Goal: Navigation & Orientation: Find specific page/section

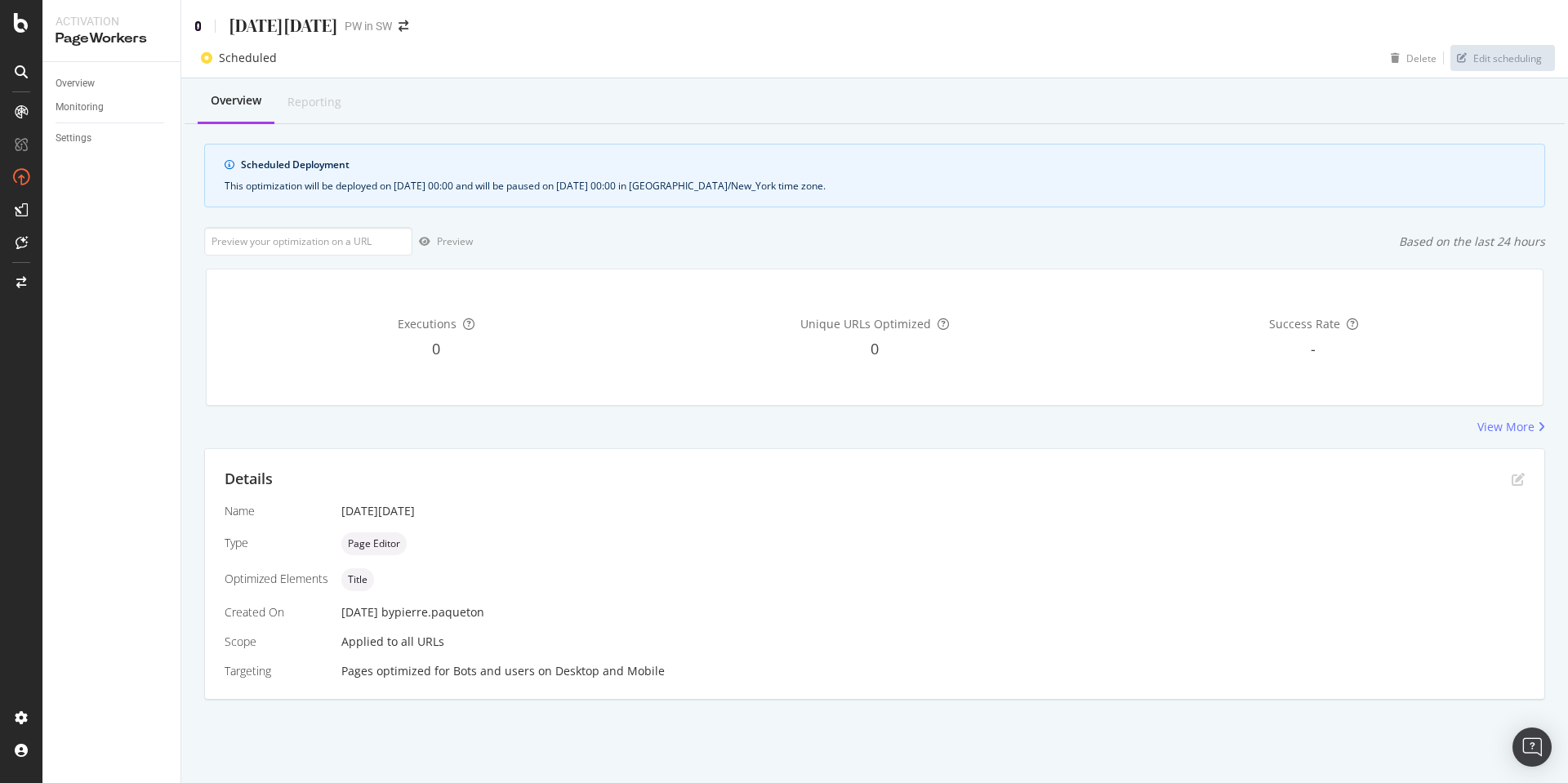
click at [197, 27] on icon at bounding box center [198, 26] width 7 height 12
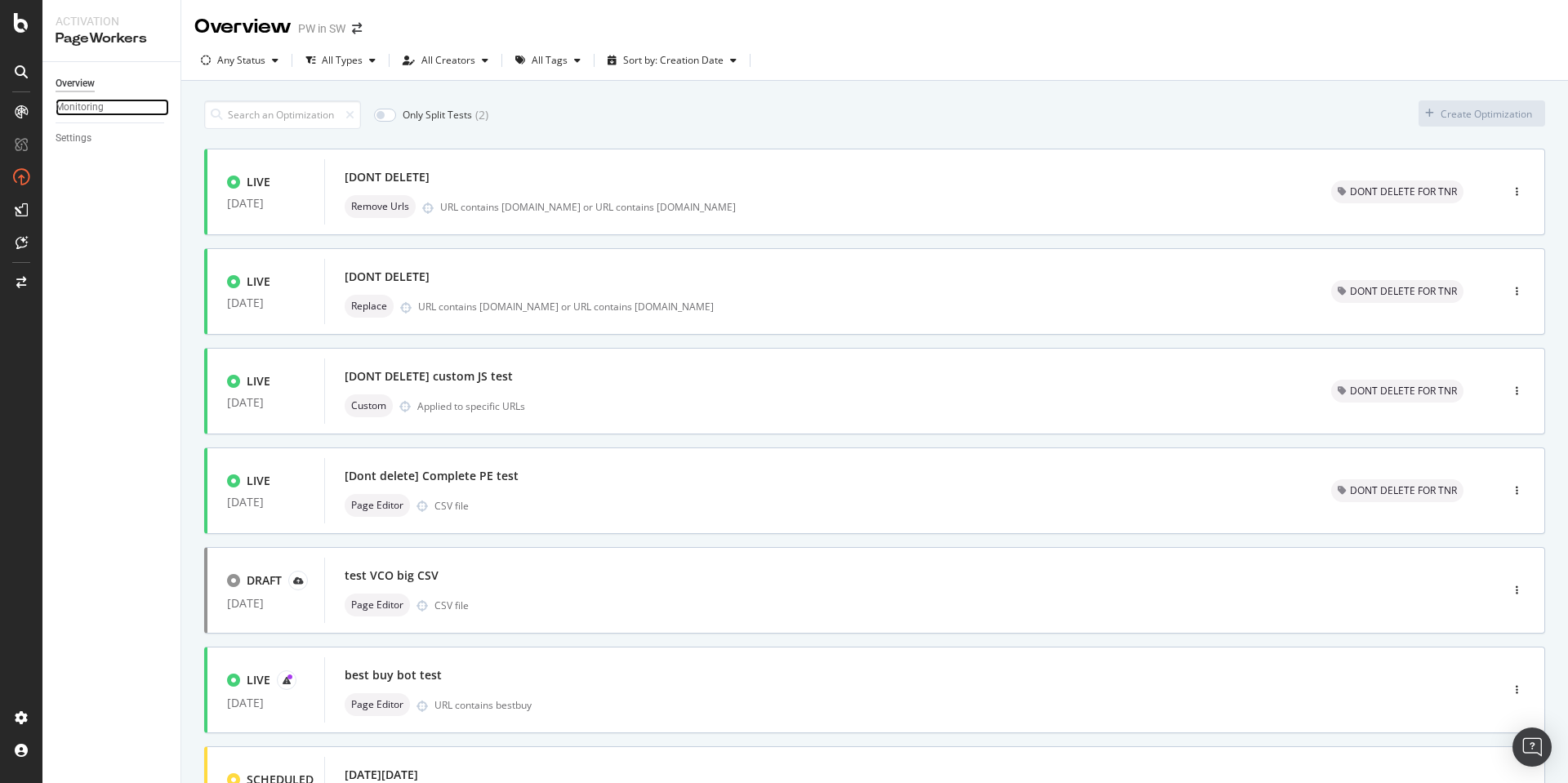
click at [79, 106] on div "Monitoring" at bounding box center [79, 107] width 48 height 17
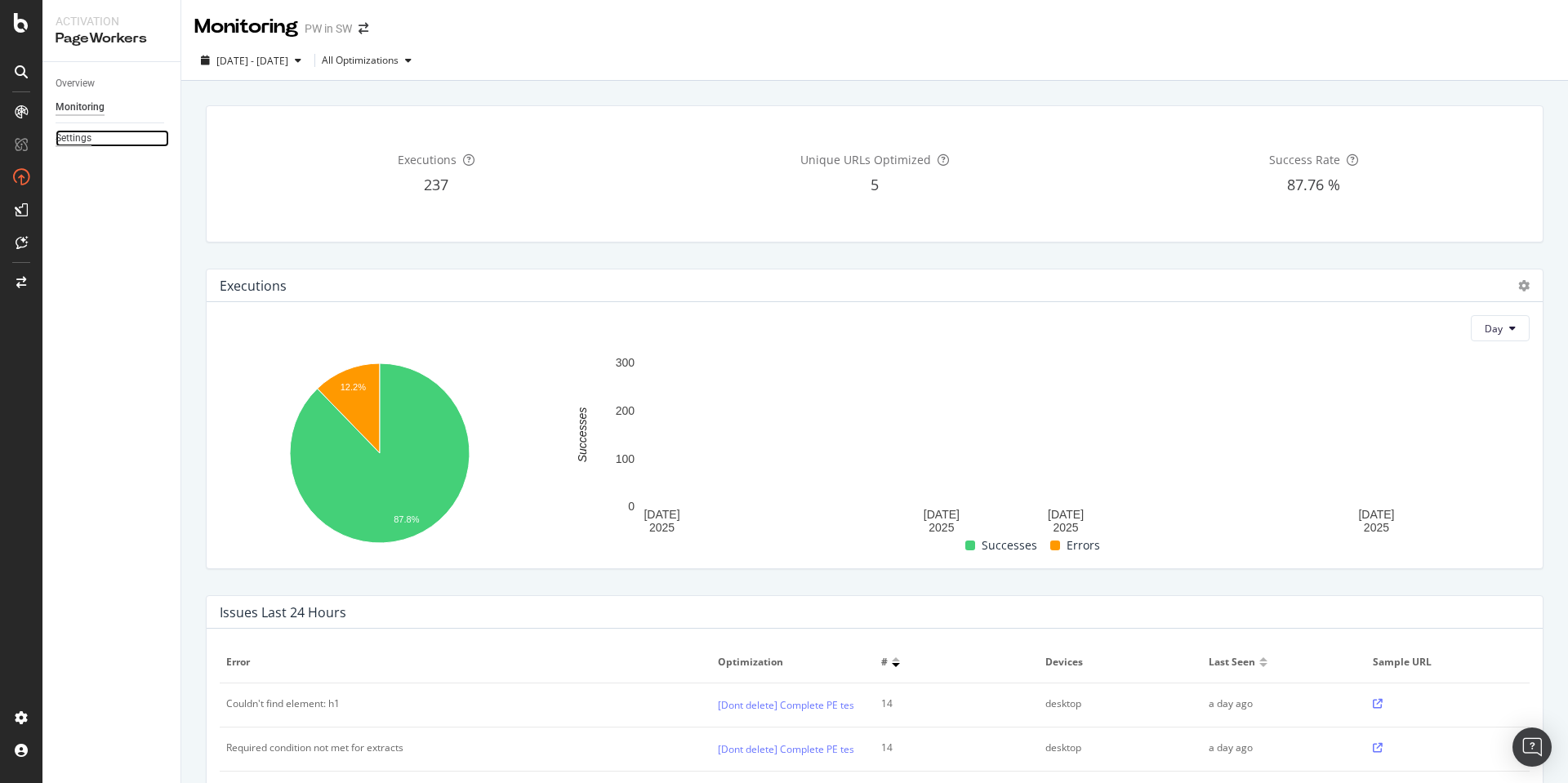
click at [66, 146] on div "Settings" at bounding box center [73, 137] width 36 height 17
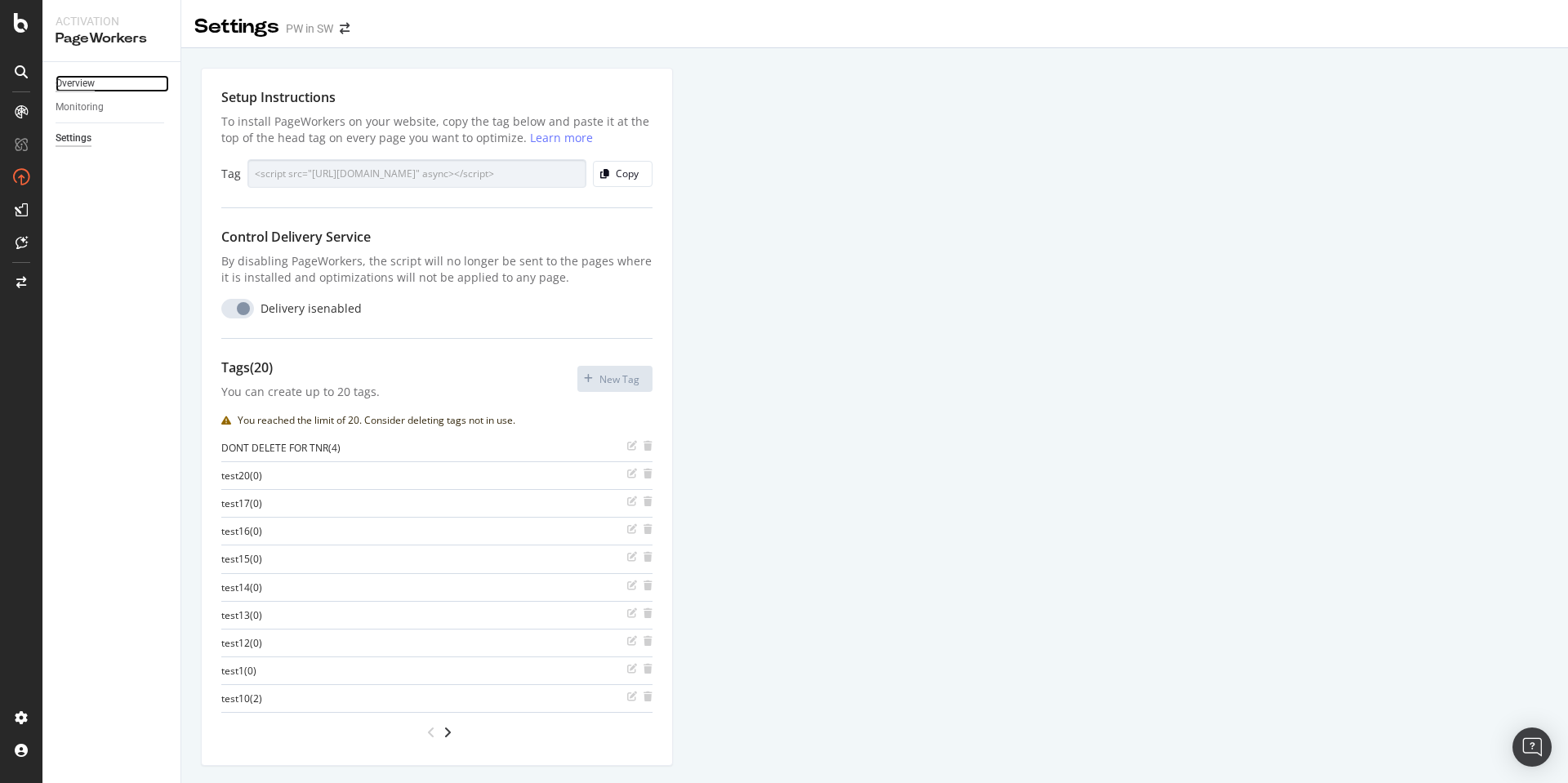
click at [94, 89] on div "Overview" at bounding box center [75, 83] width 39 height 17
